Goal: Communication & Community: Answer question/provide support

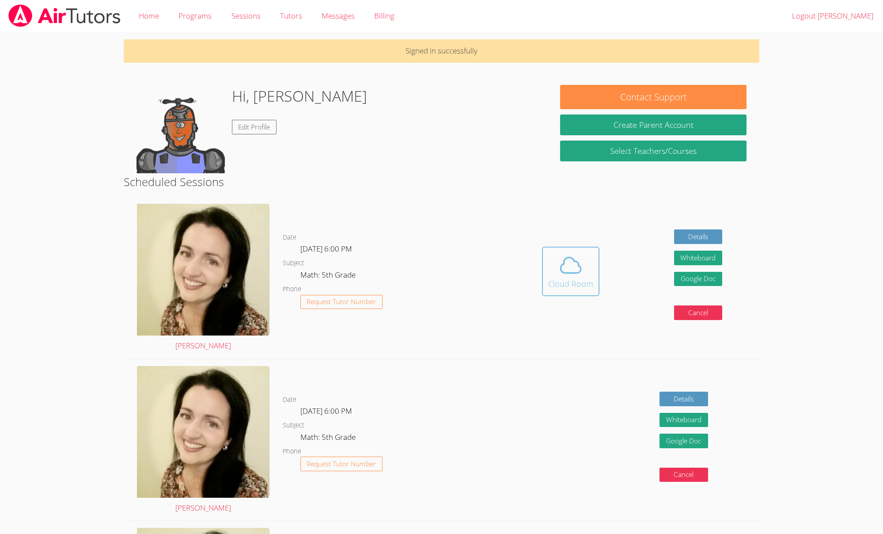
click at [557, 263] on span at bounding box center [570, 265] width 45 height 25
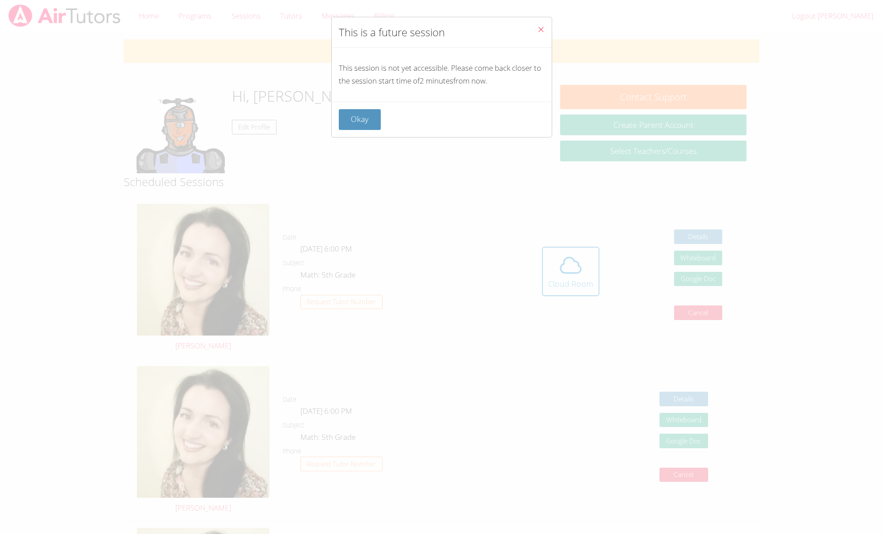
click at [366, 118] on button "Okay" at bounding box center [360, 119] width 42 height 21
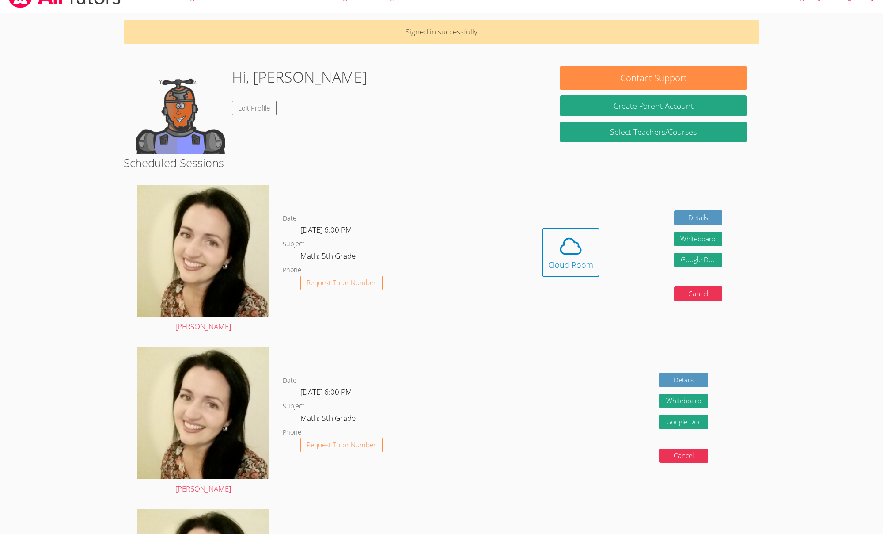
scroll to position [20, 0]
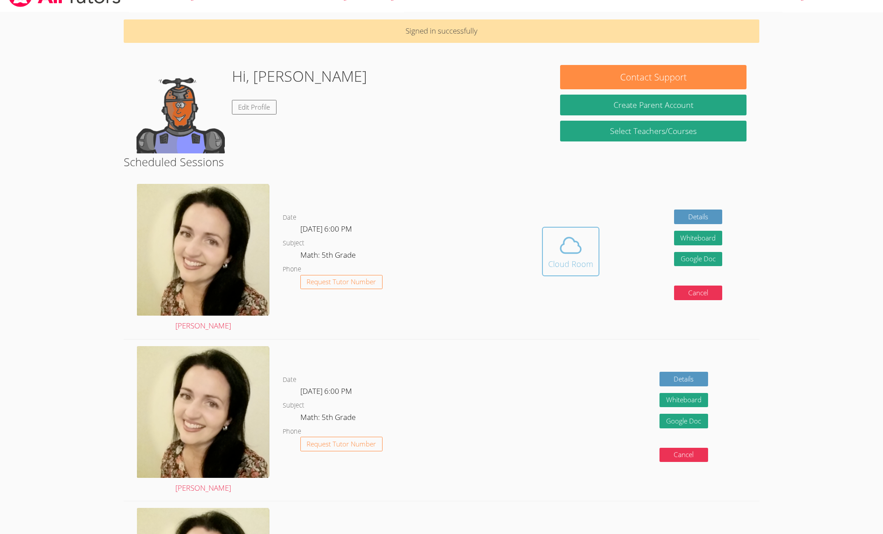
click at [584, 252] on span at bounding box center [570, 245] width 45 height 25
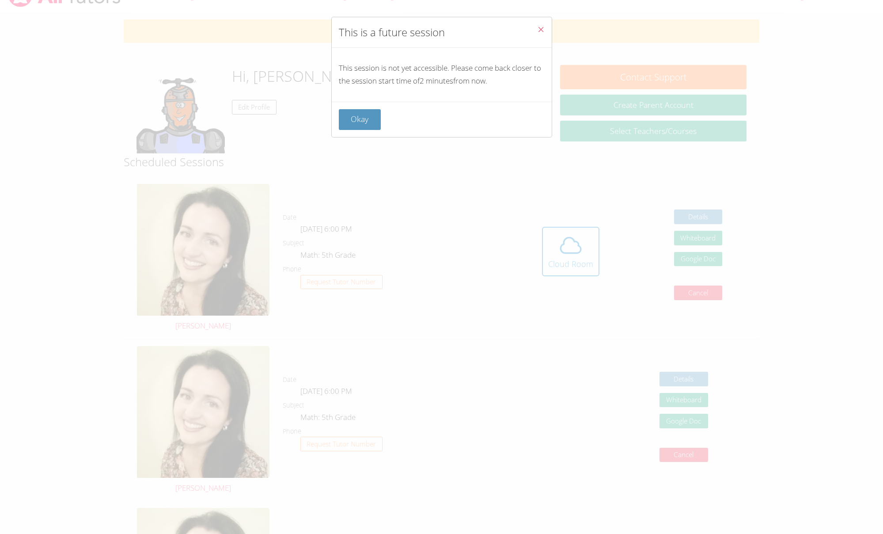
drag, startPoint x: 359, startPoint y: 127, endPoint x: 402, endPoint y: 184, distance: 70.9
click at [359, 130] on div "Okay" at bounding box center [442, 119] width 220 height 35
drag, startPoint x: 370, startPoint y: 117, endPoint x: 405, endPoint y: 135, distance: 39.3
click at [387, 125] on div "Okay" at bounding box center [442, 119] width 206 height 21
click at [364, 121] on button "Okay" at bounding box center [360, 119] width 42 height 21
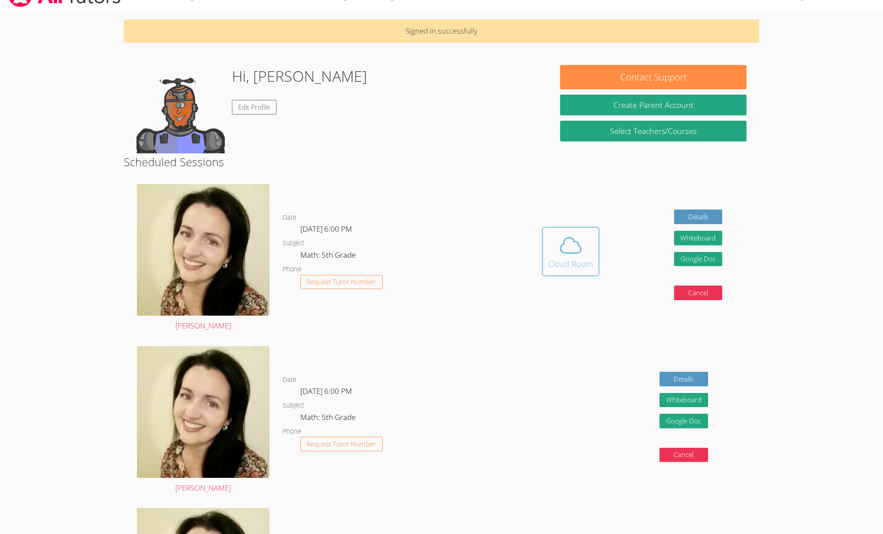
drag, startPoint x: 591, startPoint y: 245, endPoint x: 590, endPoint y: 232, distance: 12.4
click at [591, 245] on span at bounding box center [570, 245] width 45 height 25
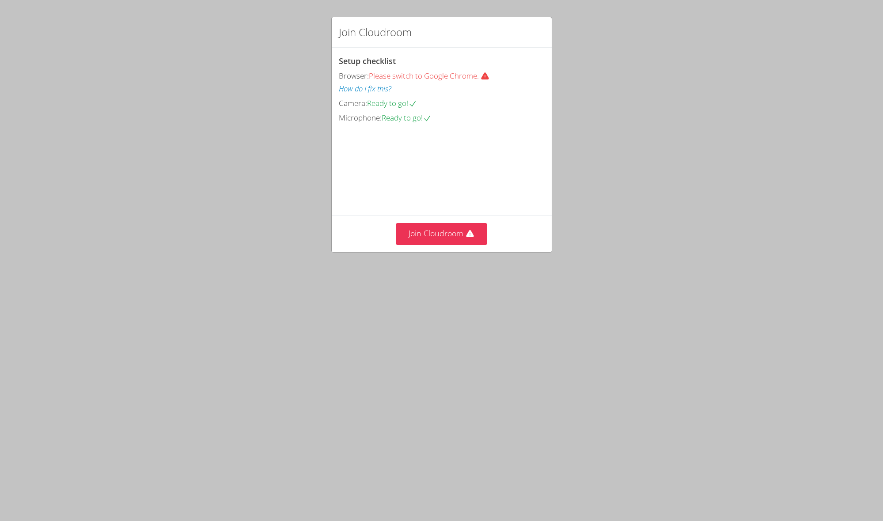
drag, startPoint x: 449, startPoint y: 238, endPoint x: 505, endPoint y: 266, distance: 62.8
click at [0, 0] on div "Setup checklist Browser: Please switch to Google Chrome. How do I fix this? Cam…" at bounding box center [0, 0] width 0 height 0
click at [449, 245] on button "Join Cloudroom" at bounding box center [441, 234] width 91 height 22
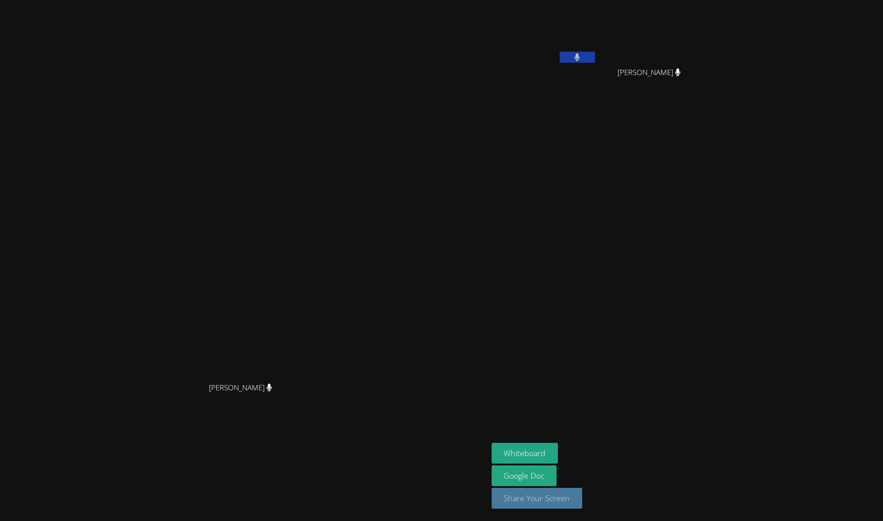
click at [516, 497] on button "Share Your Screen" at bounding box center [537, 498] width 91 height 21
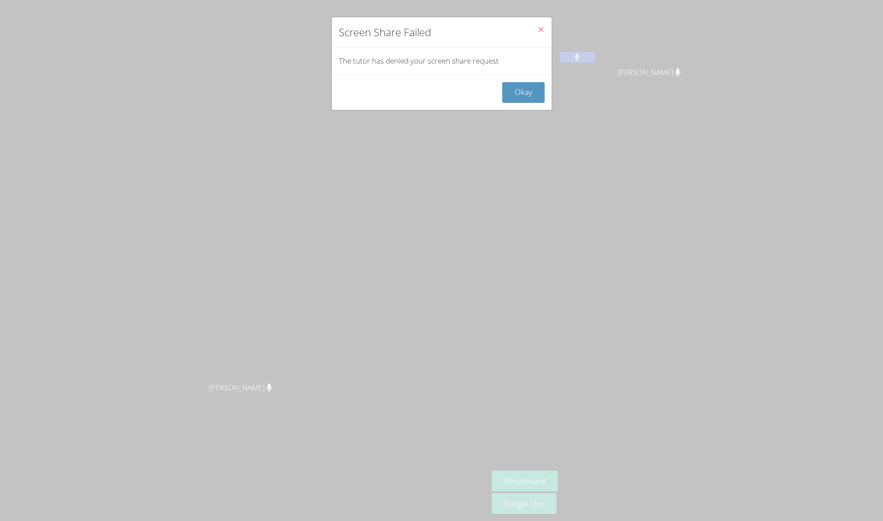
click at [528, 99] on button "Okay" at bounding box center [523, 92] width 42 height 21
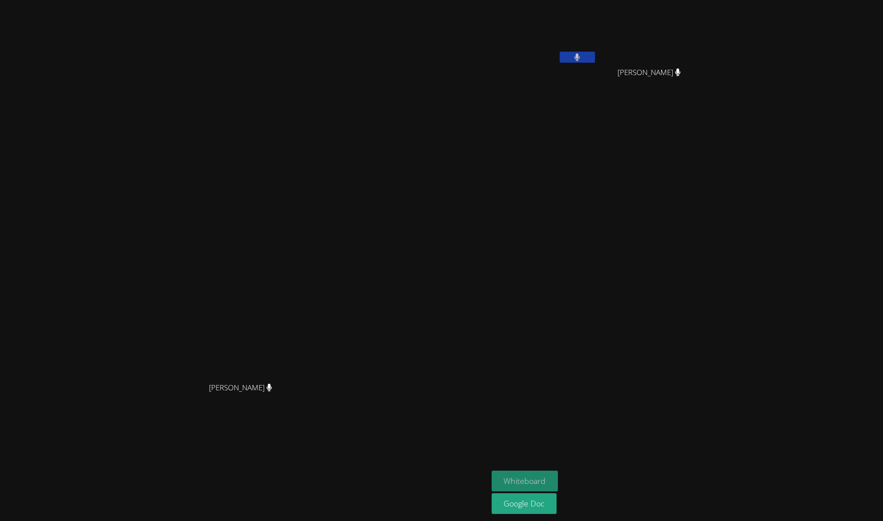
drag, startPoint x: 624, startPoint y: 475, endPoint x: 631, endPoint y: 476, distance: 7.5
click at [558, 474] on button "Whiteboard" at bounding box center [525, 481] width 67 height 21
click at [310, 275] on video at bounding box center [244, 243] width 133 height 270
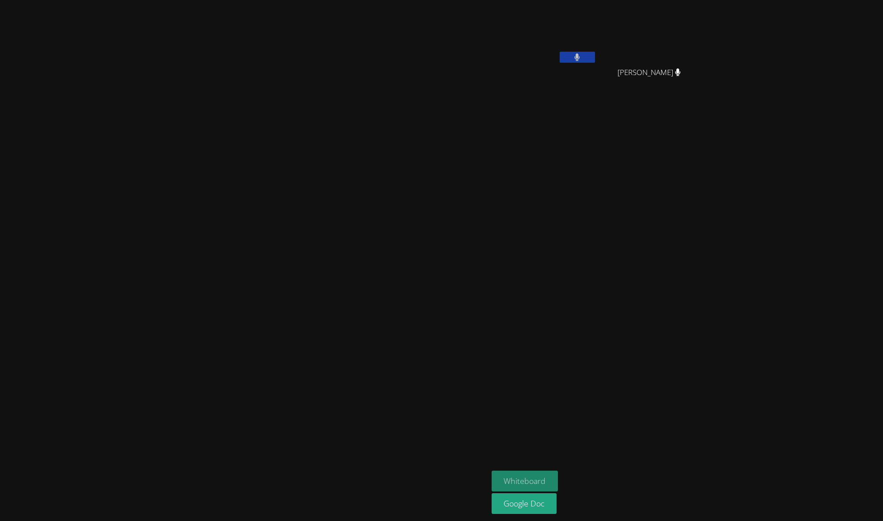
click at [558, 485] on button "Whiteboard" at bounding box center [525, 481] width 67 height 21
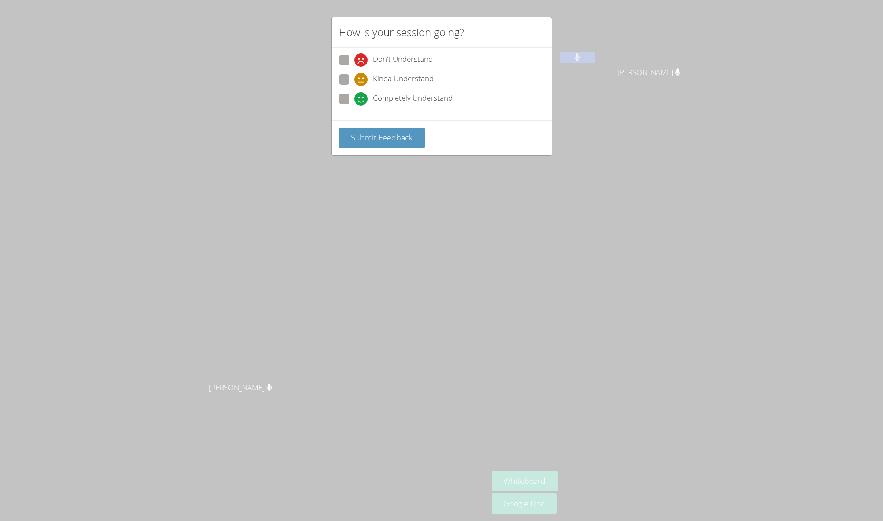
drag, startPoint x: 343, startPoint y: 95, endPoint x: 345, endPoint y: 102, distance: 6.7
click at [354, 106] on span at bounding box center [354, 106] width 0 height 0
click at [354, 97] on input "Completely Understand" at bounding box center [358, 98] width 8 height 8
radio input "true"
click at [365, 140] on span "Submit Feedback" at bounding box center [382, 137] width 62 height 11
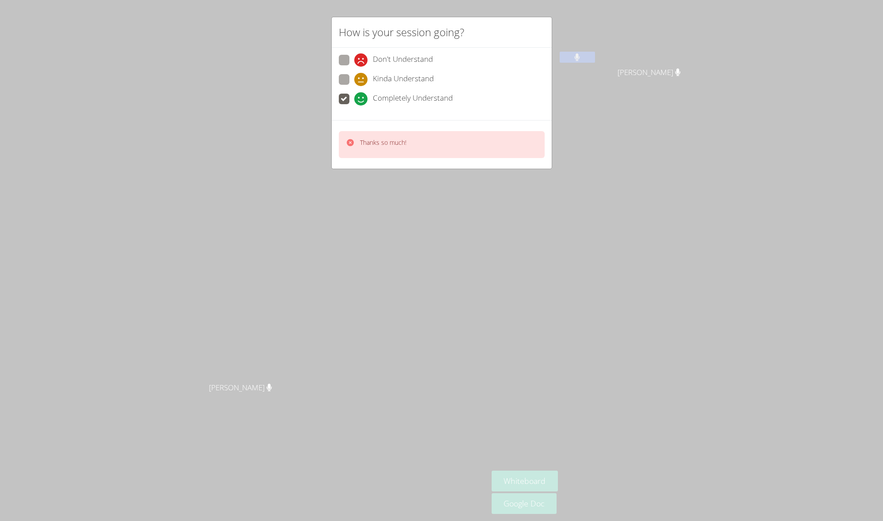
drag, startPoint x: 635, startPoint y: 105, endPoint x: 630, endPoint y: 113, distance: 9.3
click at [634, 105] on div "How is your session going? Don't Understand Kinda Understand Completely Underst…" at bounding box center [441, 260] width 883 height 521
click at [639, 119] on div "How is your session going? Don't Understand Kinda Understand Completely Underst…" at bounding box center [441, 260] width 883 height 521
drag, startPoint x: 632, startPoint y: 119, endPoint x: 605, endPoint y: 118, distance: 27.4
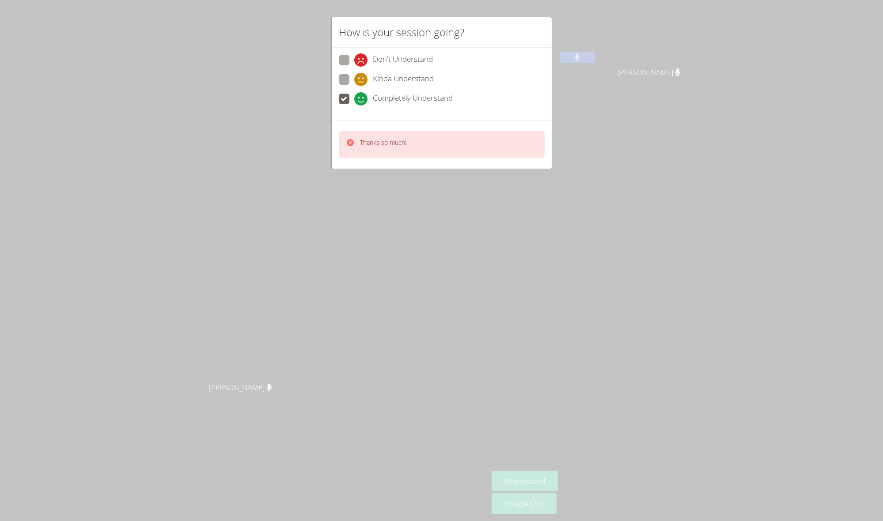
click at [613, 118] on div "How is your session going? Don't Understand Kinda Understand Completely Underst…" at bounding box center [441, 260] width 883 height 521
click at [603, 118] on div "How is your session going? Don't Understand Kinda Understand Completely Underst…" at bounding box center [441, 260] width 883 height 521
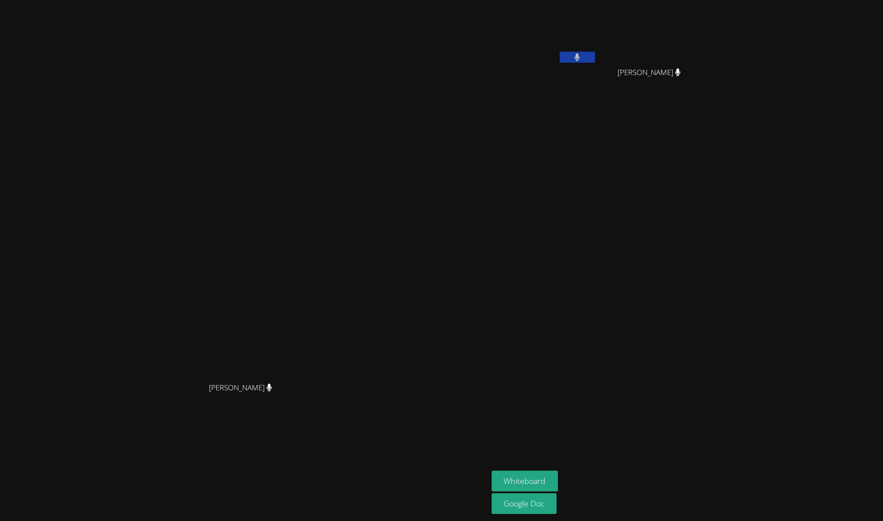
drag, startPoint x: 603, startPoint y: 119, endPoint x: 604, endPoint y: 113, distance: 5.9
click at [604, 113] on aside "[PERSON_NAME] [PERSON_NAME] [PERSON_NAME] [PERSON_NAME] Whiteboard Google Doc" at bounding box center [598, 260] width 221 height 521
drag, startPoint x: 604, startPoint y: 113, endPoint x: 603, endPoint y: 103, distance: 9.8
click at [603, 104] on aside "[PERSON_NAME] [PERSON_NAME] [PERSON_NAME] [PERSON_NAME] Whiteboard Google Doc" at bounding box center [598, 260] width 221 height 521
